Goal: Find specific page/section: Find specific page/section

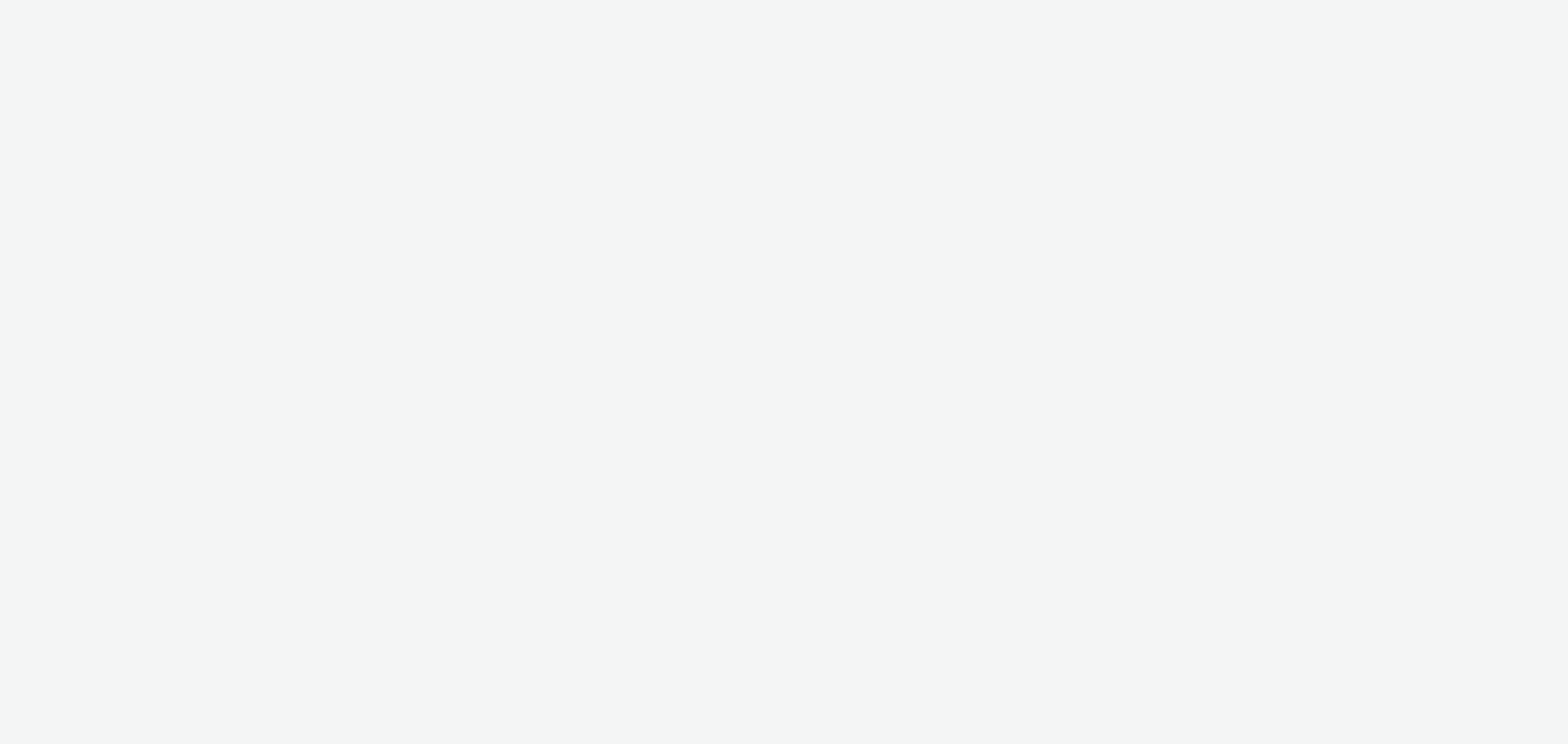
select select "11a7df10-284f-415c-b52a-427acf4c31ae"
select select "56d0a833-3276-4dfd-90a4-247512fb7059"
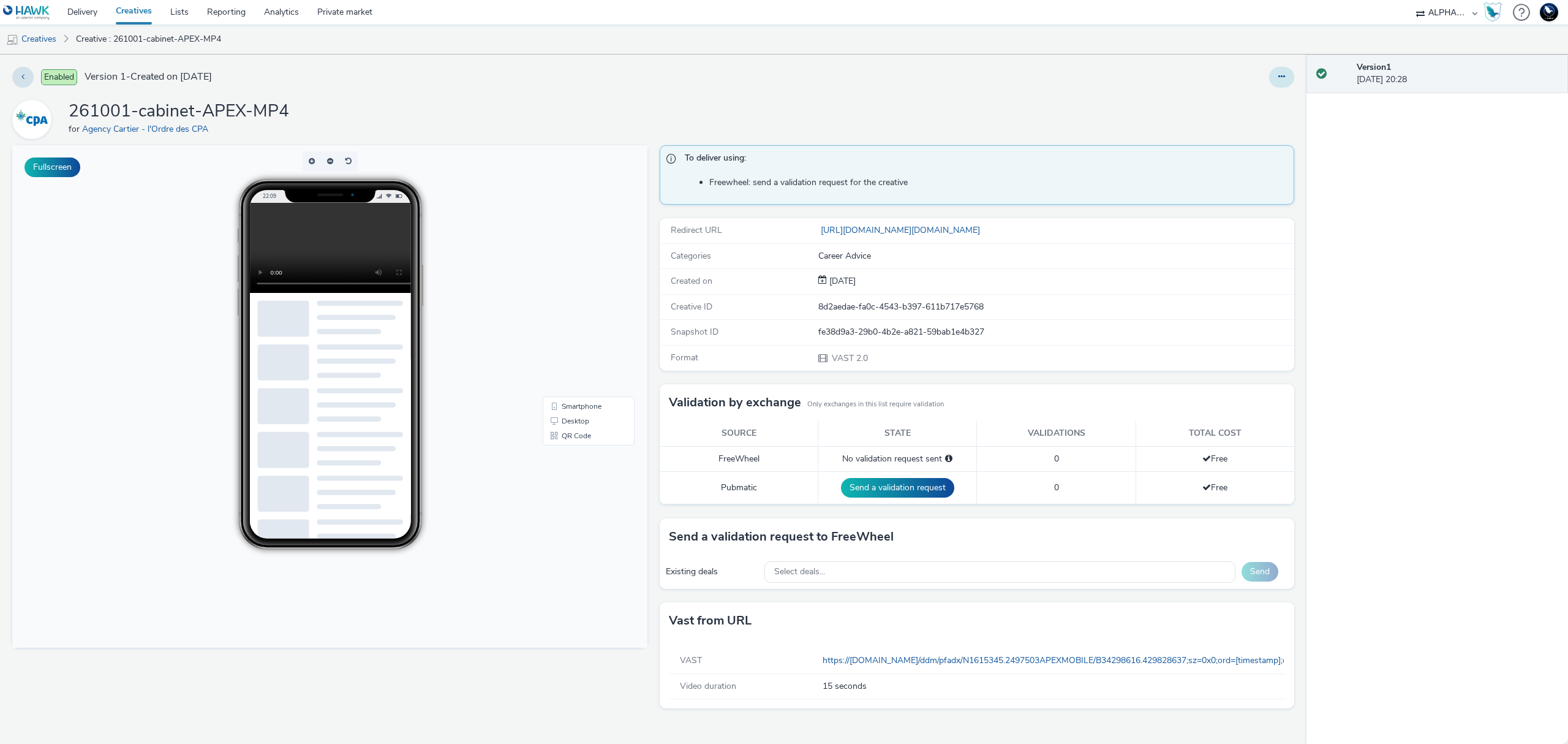
click at [1278, 77] on icon at bounding box center [1281, 77] width 7 height 9
click at [1070, 110] on div "261001-cabinet-APEX-MP4 for Agency Cartier - l'Ordre des CPA" at bounding box center [653, 119] width 1282 height 39
click at [127, 41] on link "Creative : 261001-cabinet-APEX-MP4" at bounding box center [149, 39] width 158 height 30
click at [51, 37] on link "Creatives" at bounding box center [31, 39] width 62 height 30
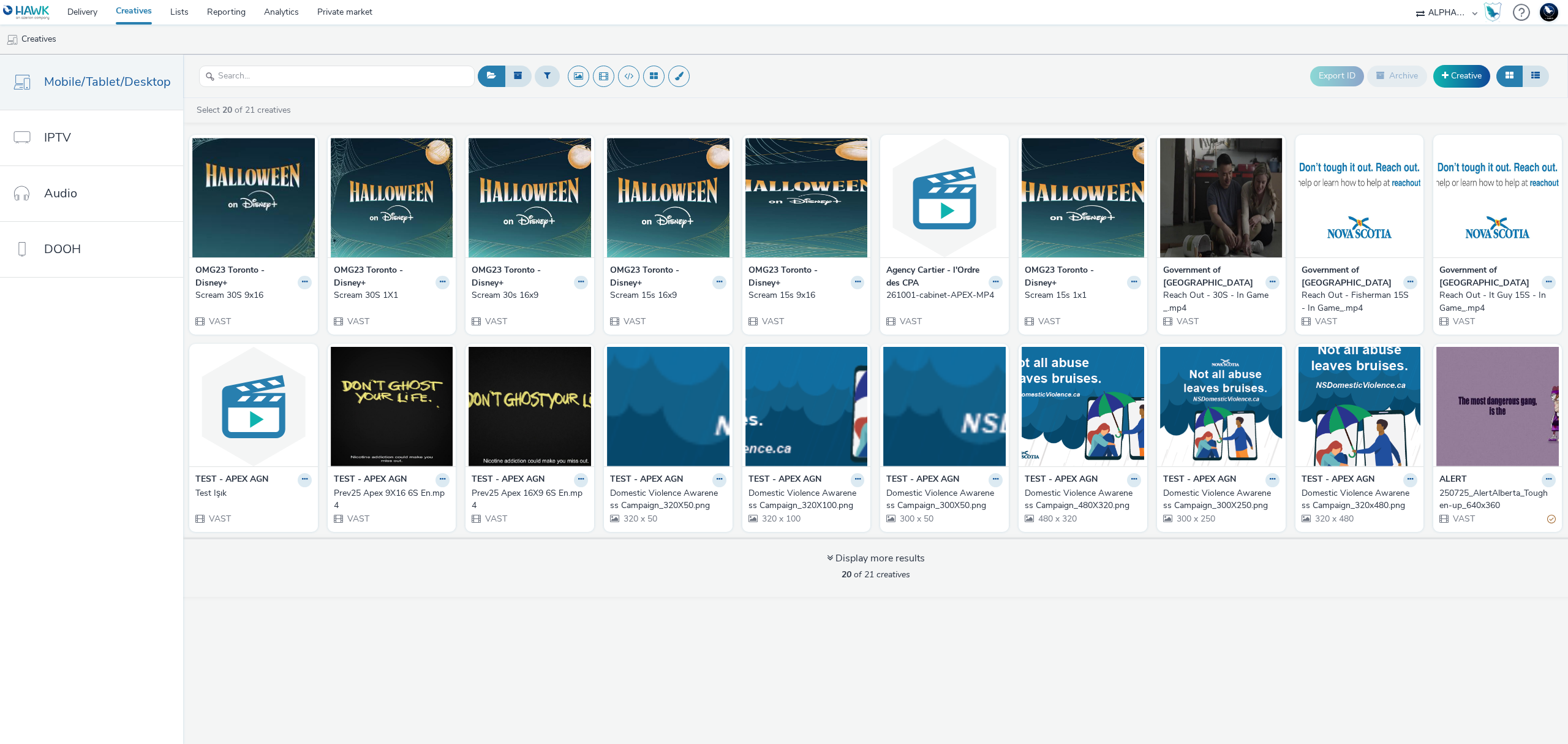
click at [238, 271] on strong "OMG23 Toronto - Disney+" at bounding box center [245, 277] width 99 height 25
click at [251, 294] on div "Scream 30S 9x16" at bounding box center [251, 295] width 112 height 12
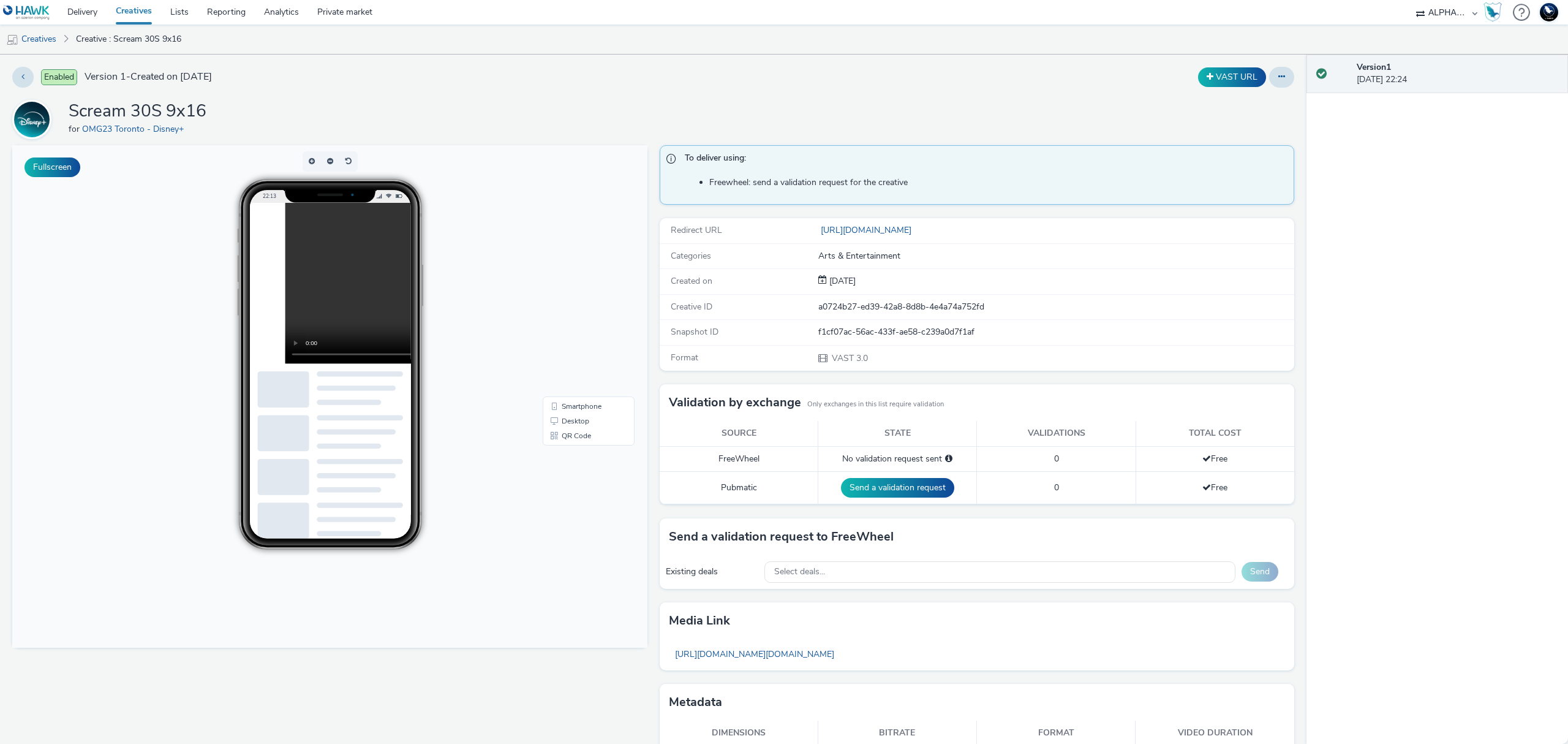
click at [76, 107] on h1 "Scream 30S 9x16" at bounding box center [137, 111] width 138 height 23
drag, startPoint x: 76, startPoint y: 107, endPoint x: 221, endPoint y: 107, distance: 145.0
click at [221, 107] on div "Scream 30S 9x16 for OMG23 Toronto - Disney+" at bounding box center [653, 119] width 1282 height 39
copy h1 "Scream 30S 9x16"
click at [62, 36] on li "Creatives" at bounding box center [35, 39] width 70 height 30
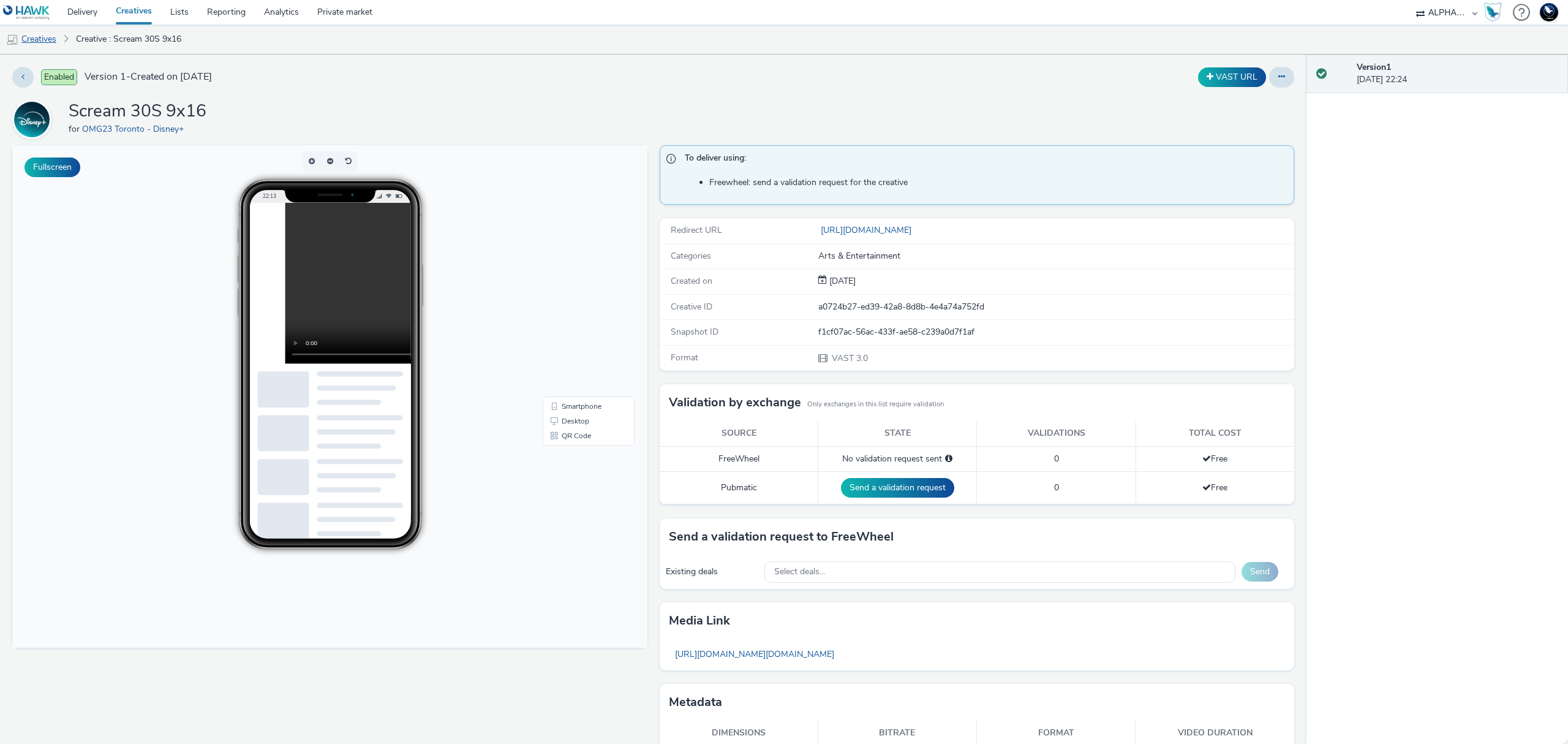
click at [48, 36] on link "Creatives" at bounding box center [31, 39] width 62 height 30
